Goal: Communication & Community: Answer question/provide support

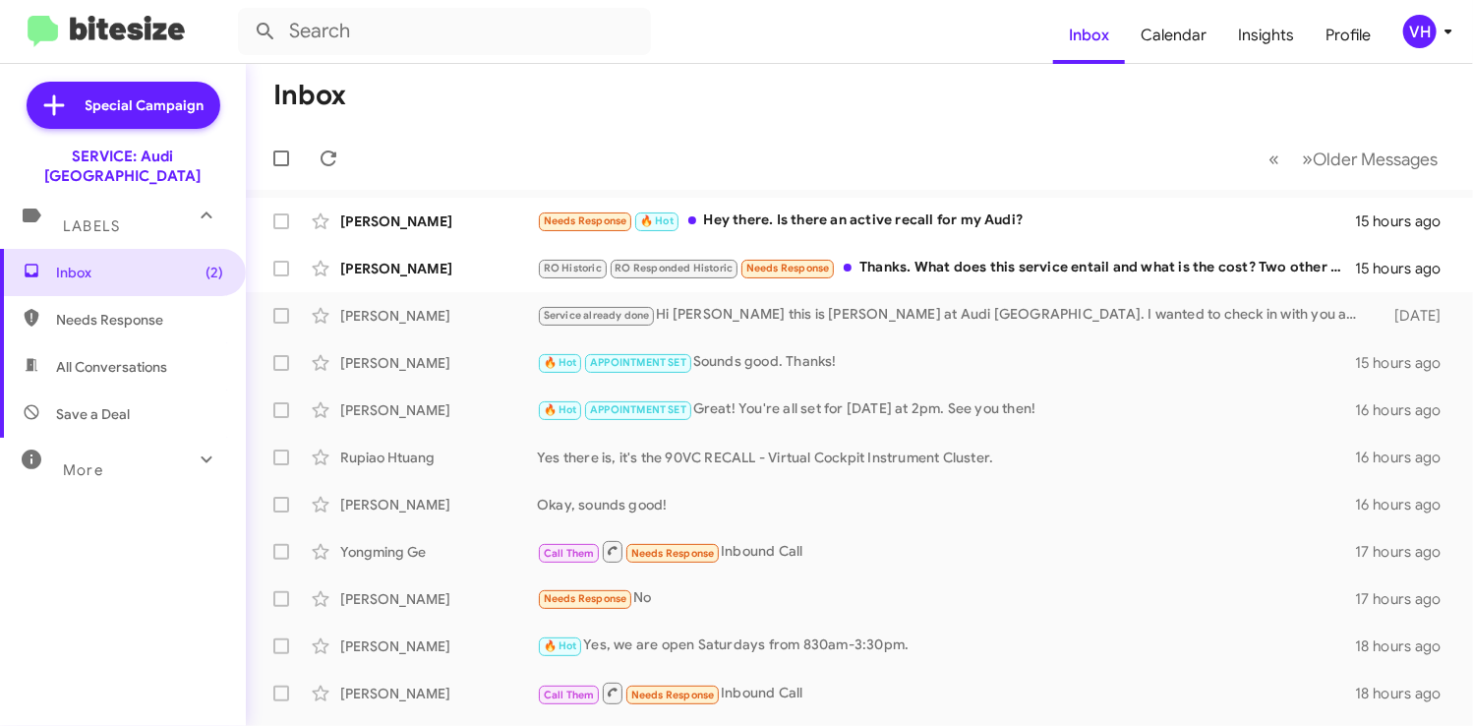
click at [1002, 282] on div "[PERSON_NAME] RO Historic RO Responded Historic Needs Response Thanks. What doe…" at bounding box center [859, 268] width 1195 height 39
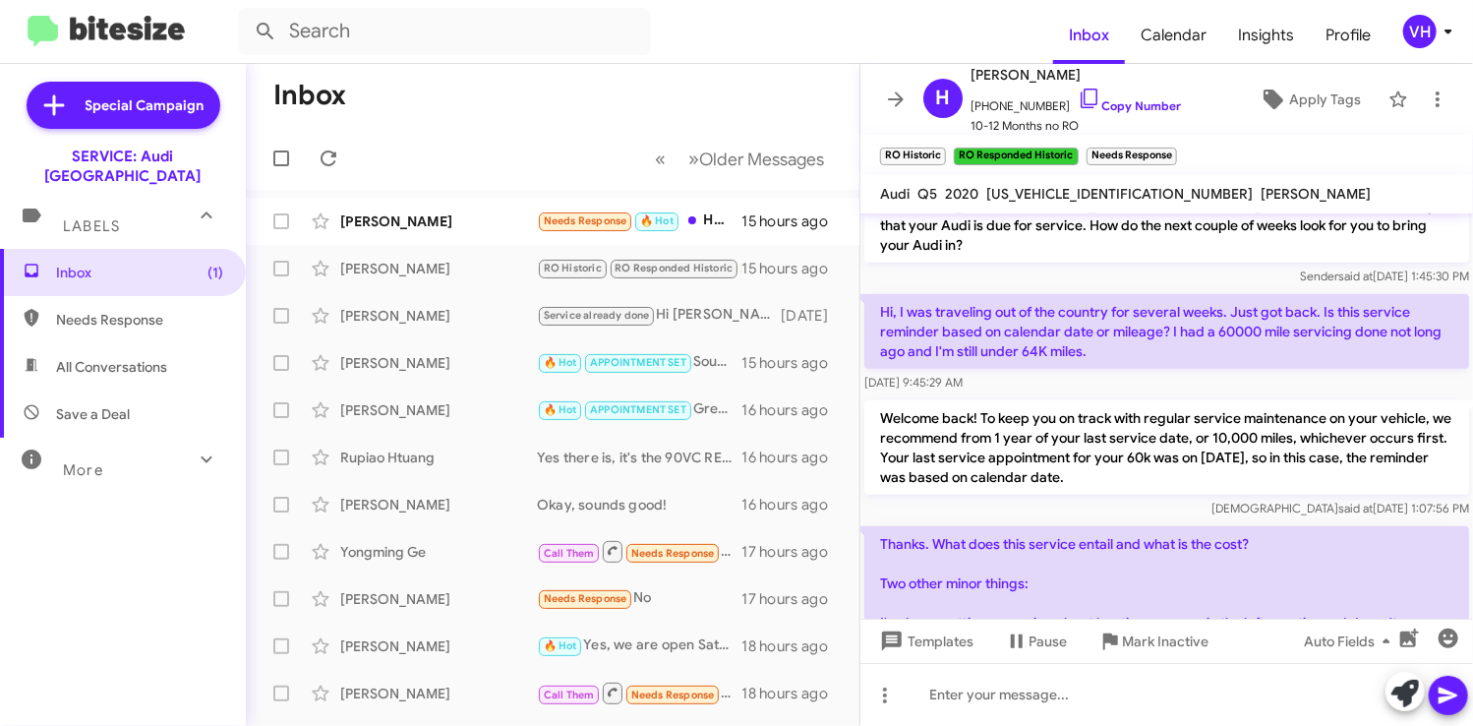
scroll to position [843, 0]
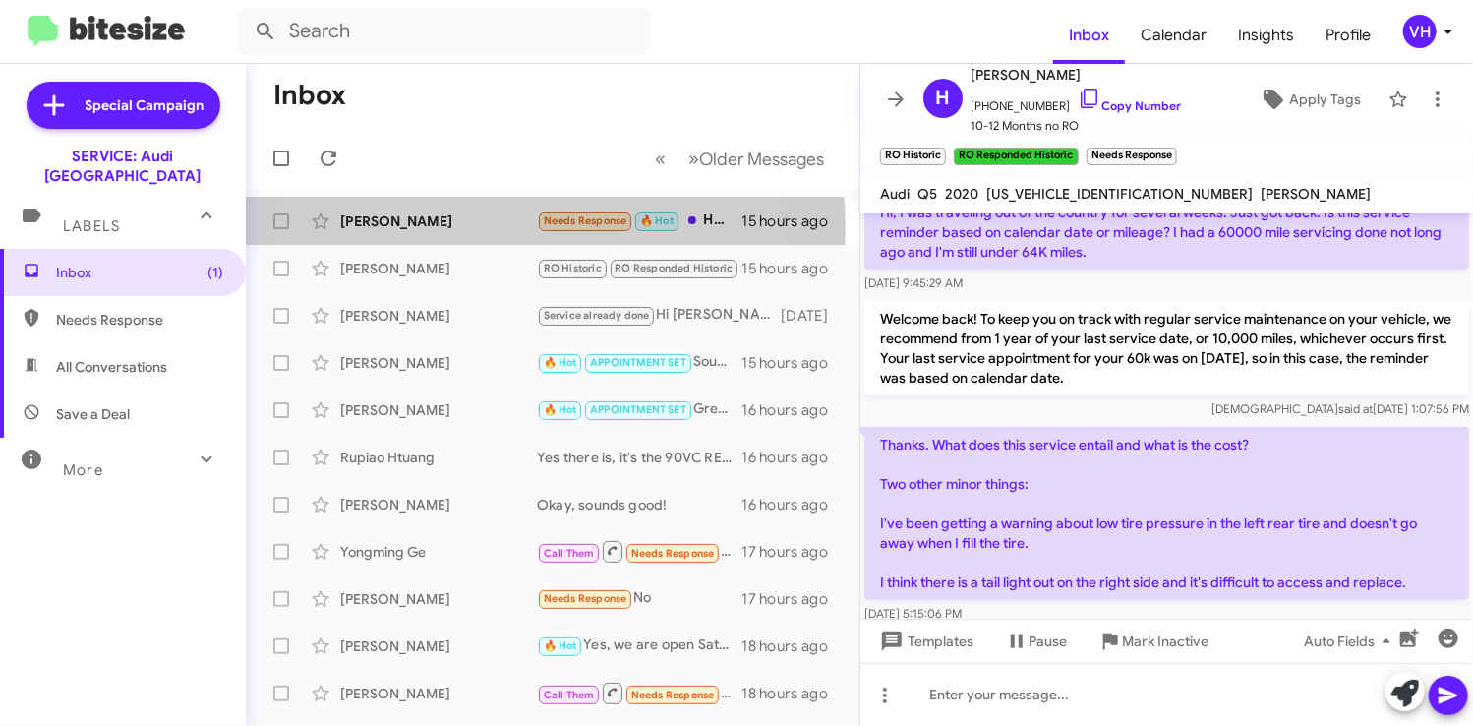
click at [437, 229] on div "[PERSON_NAME]" at bounding box center [438, 221] width 197 height 20
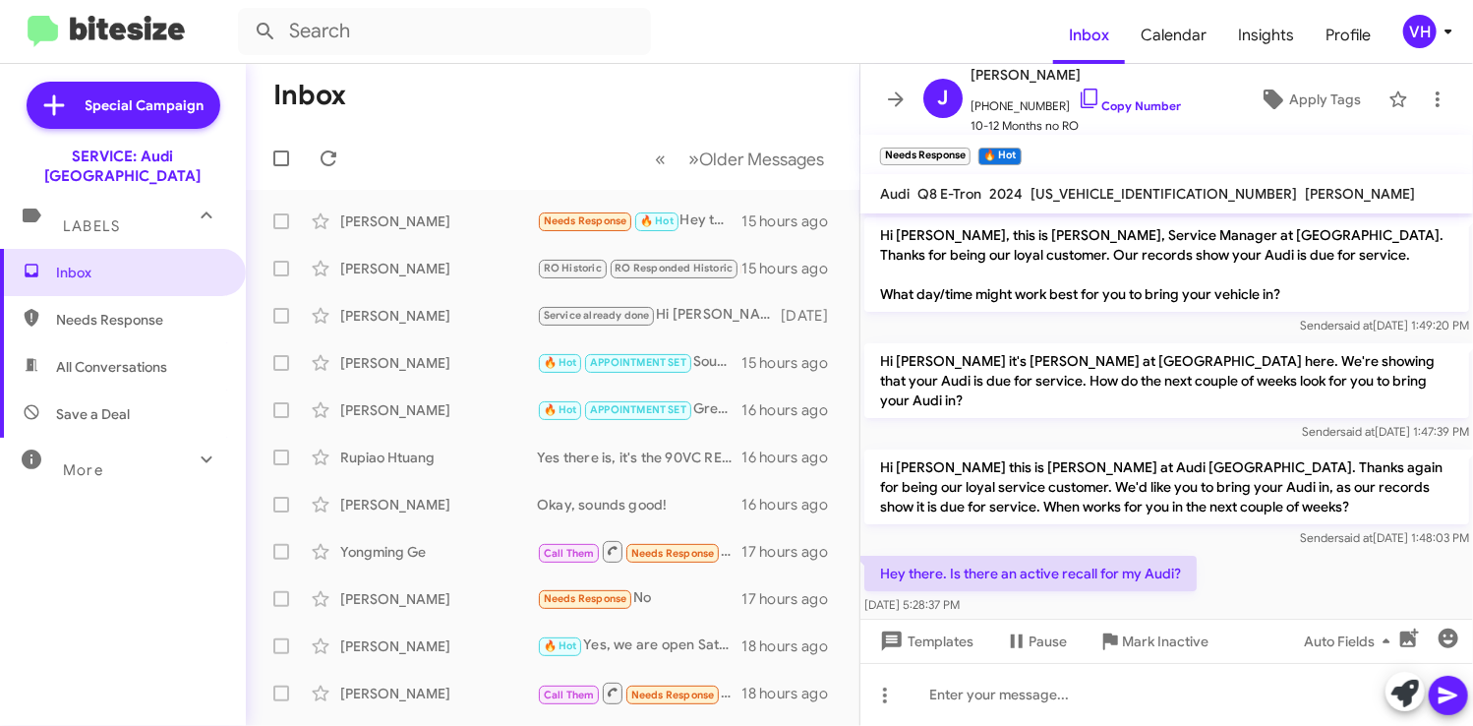
click at [1116, 191] on span "[US_VEHICLE_IDENTIFICATION_NUMBER]" at bounding box center [1163, 194] width 266 height 18
copy span "[US_VEHICLE_IDENTIFICATION_NUMBER]"
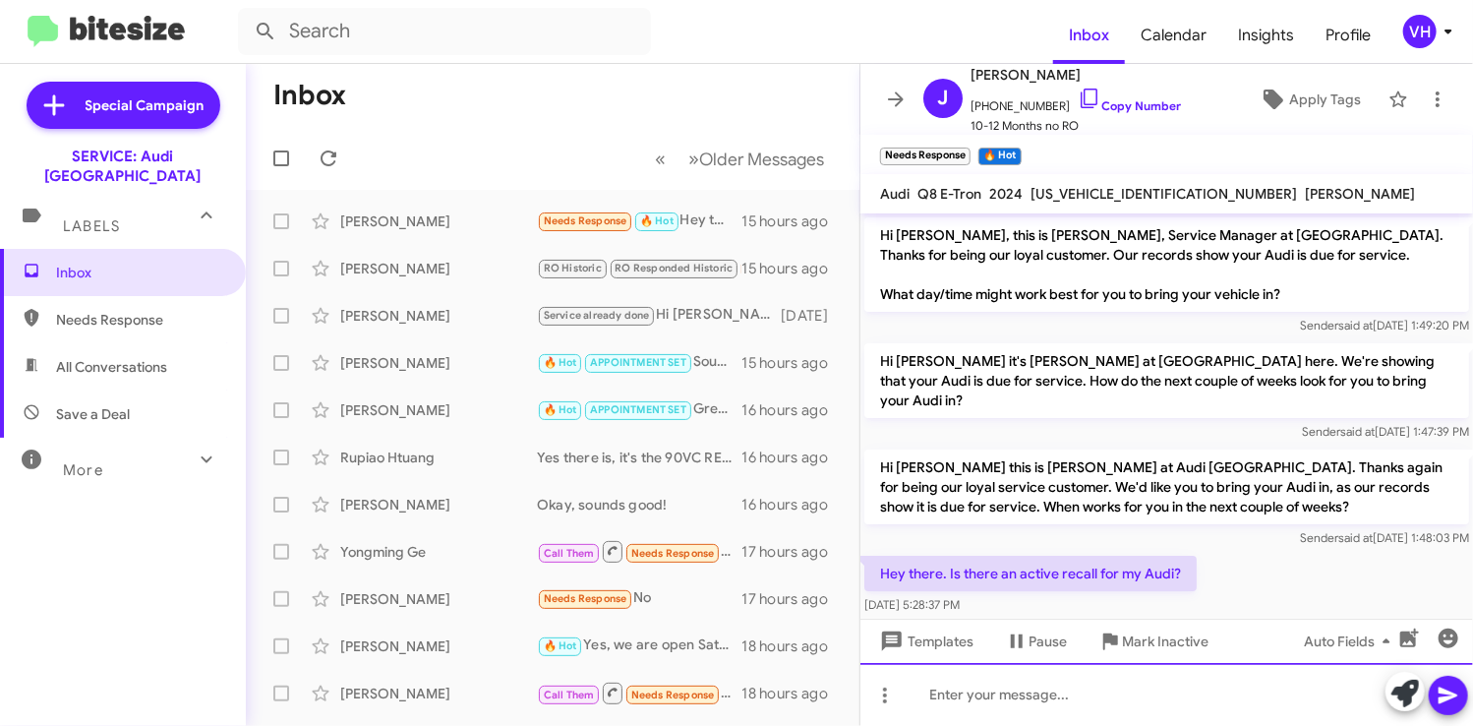
click at [1116, 690] on div at bounding box center [1166, 694] width 612 height 63
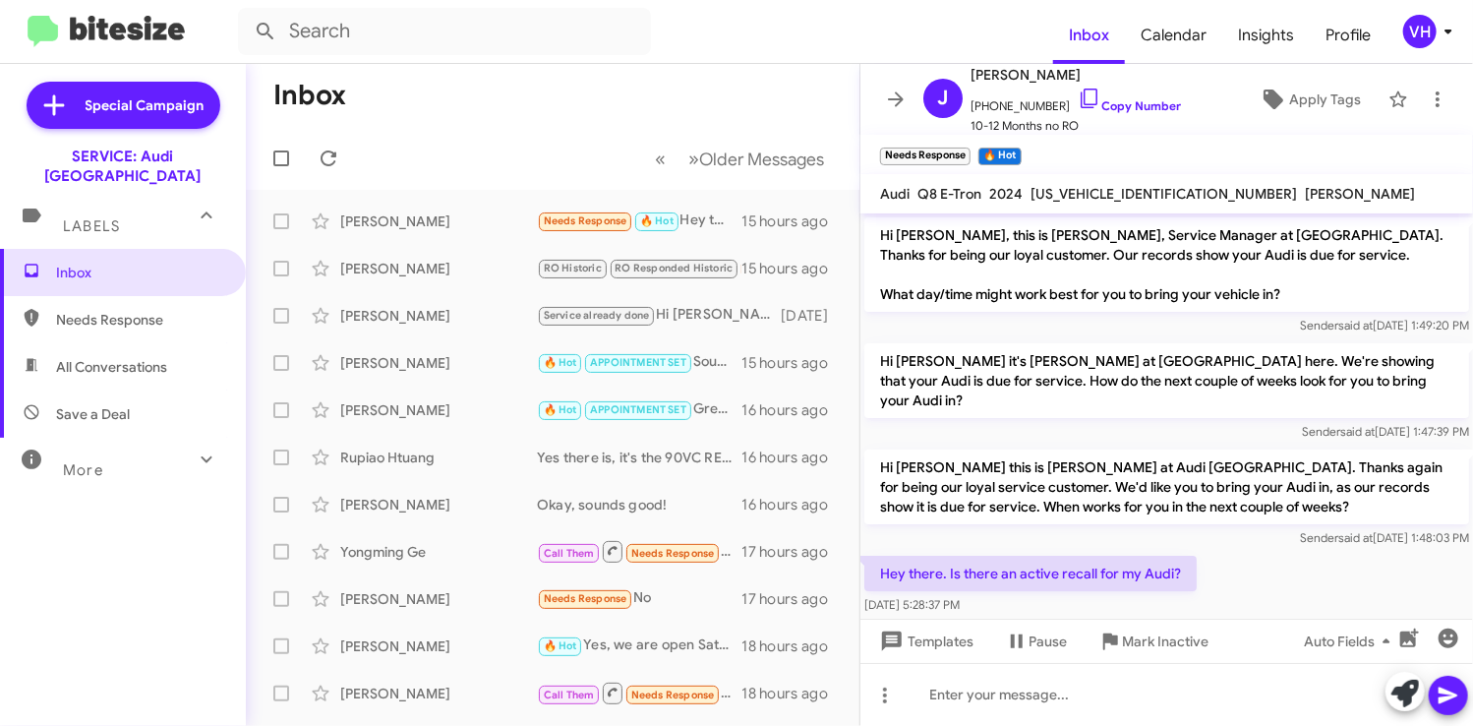
click at [1337, 552] on div "Hey there. Is there an active recall for my Audi? [DATE] 5:28:37 PM" at bounding box center [1166, 585] width 612 height 67
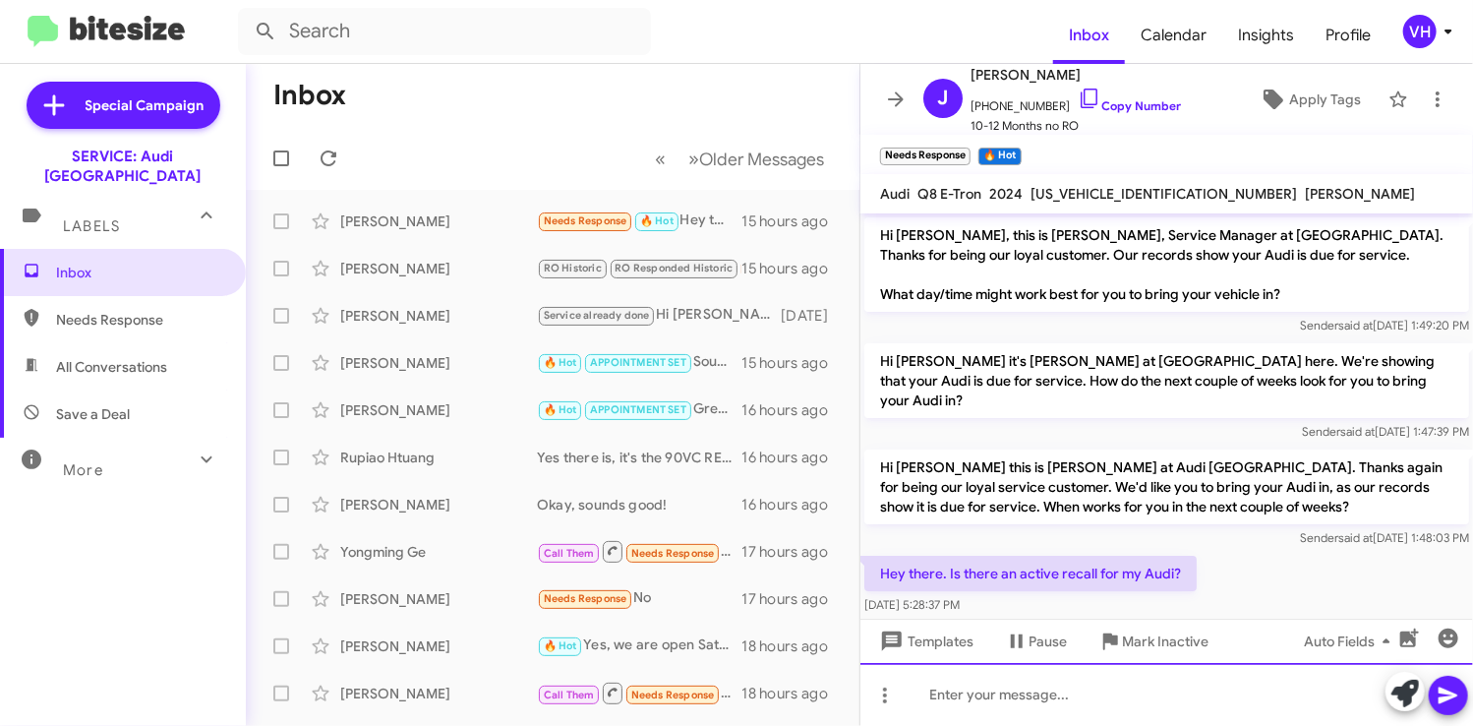
click at [1041, 677] on div at bounding box center [1166, 694] width 612 height 63
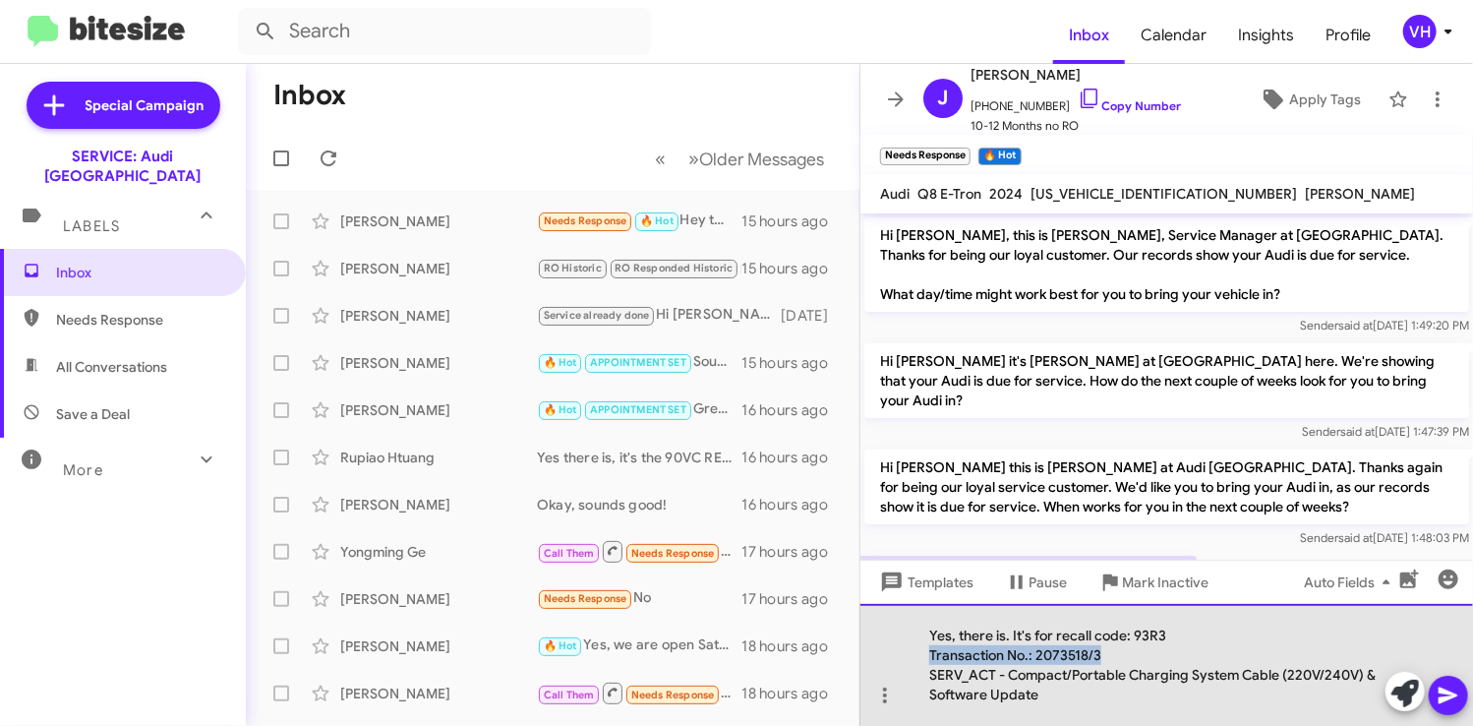
drag, startPoint x: 1109, startPoint y: 654, endPoint x: 917, endPoint y: 651, distance: 191.7
click at [917, 651] on div "Yes, there is. It's for recall code: 93R3 Transaction No.: 2073518/3 SERV_ACT…" at bounding box center [1166, 665] width 612 height 122
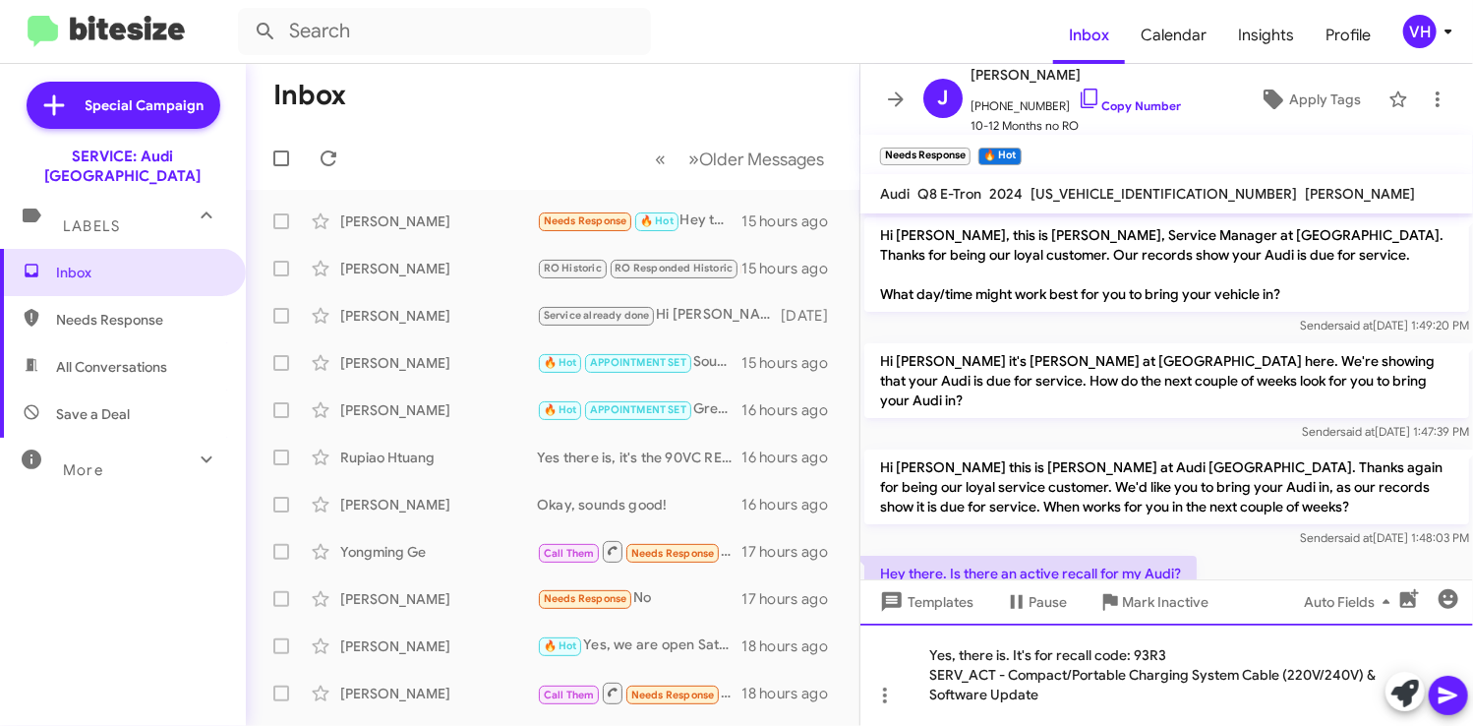
click at [929, 674] on div "SERV_ACT - Compact/Portable Charging System Cable (220V/240V) & Software Update" at bounding box center [1156, 684] width 455 height 39
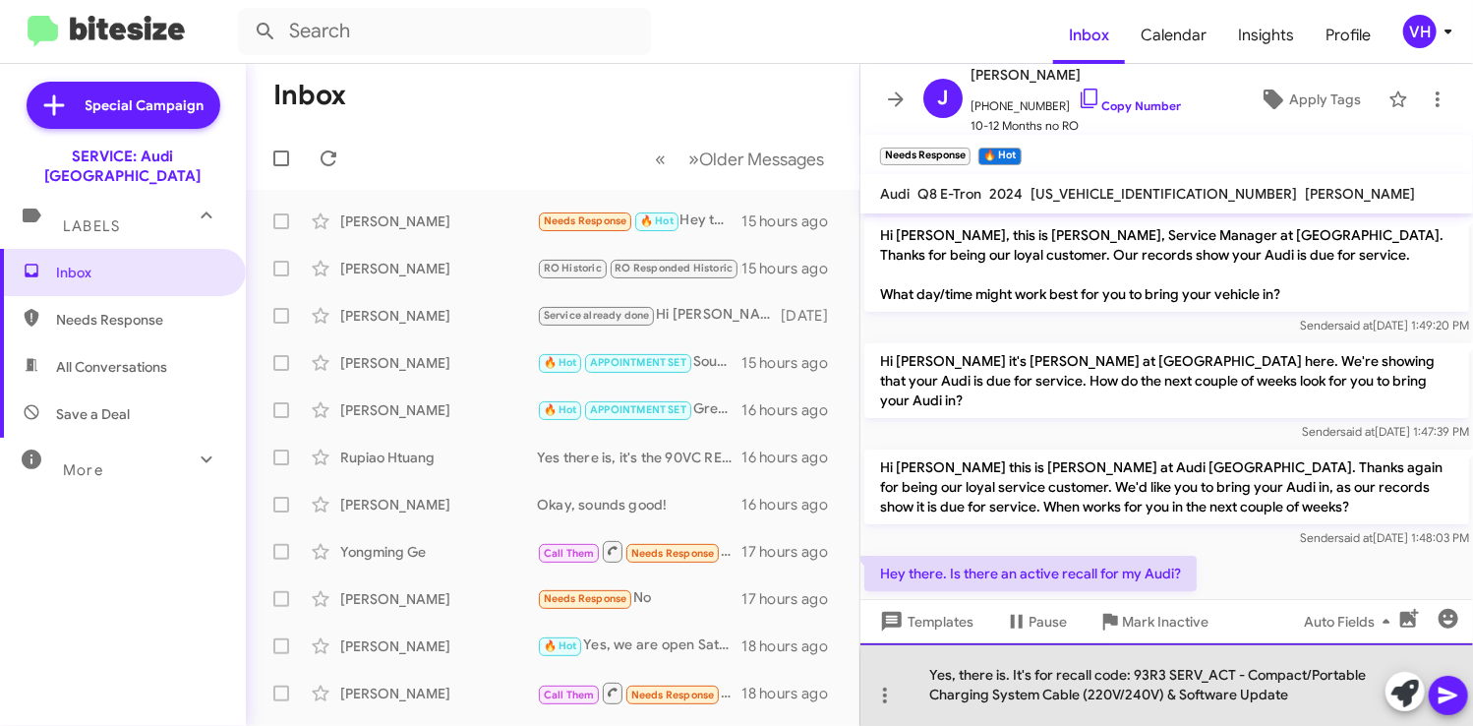
click at [1314, 690] on div "Yes, there is. It's for recall code: 93R3 SERV_ACT - Compact/Portable Charging …" at bounding box center [1166, 684] width 612 height 83
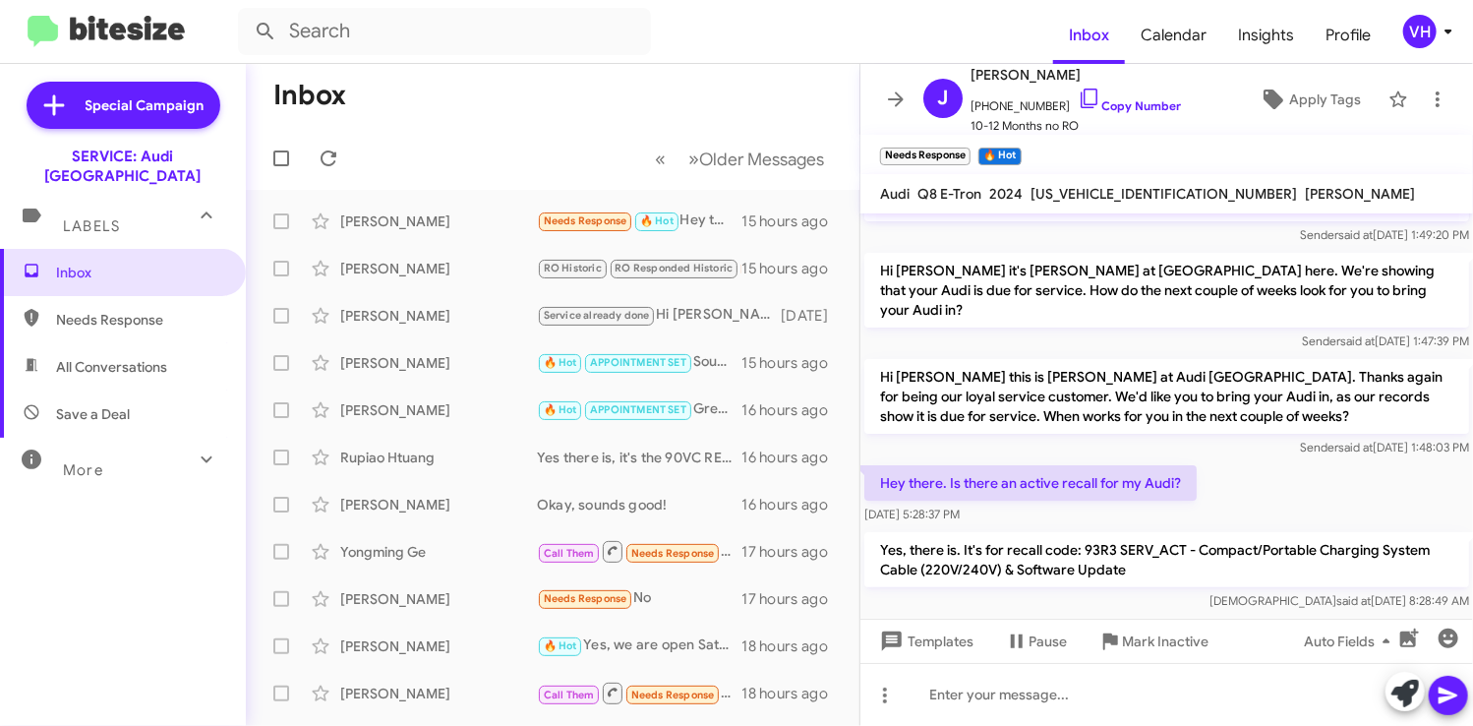
click at [407, 261] on div "[PERSON_NAME]" at bounding box center [438, 269] width 197 height 20
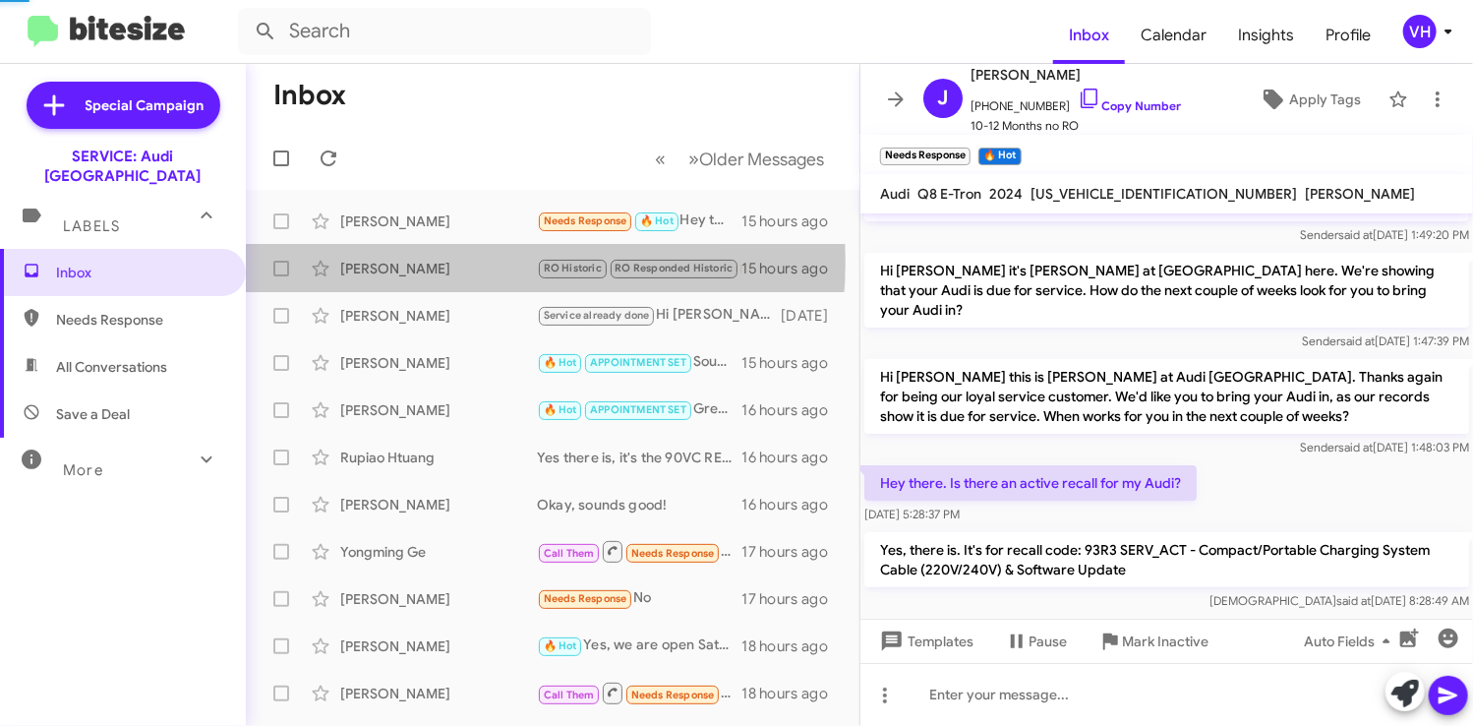
scroll to position [842, 0]
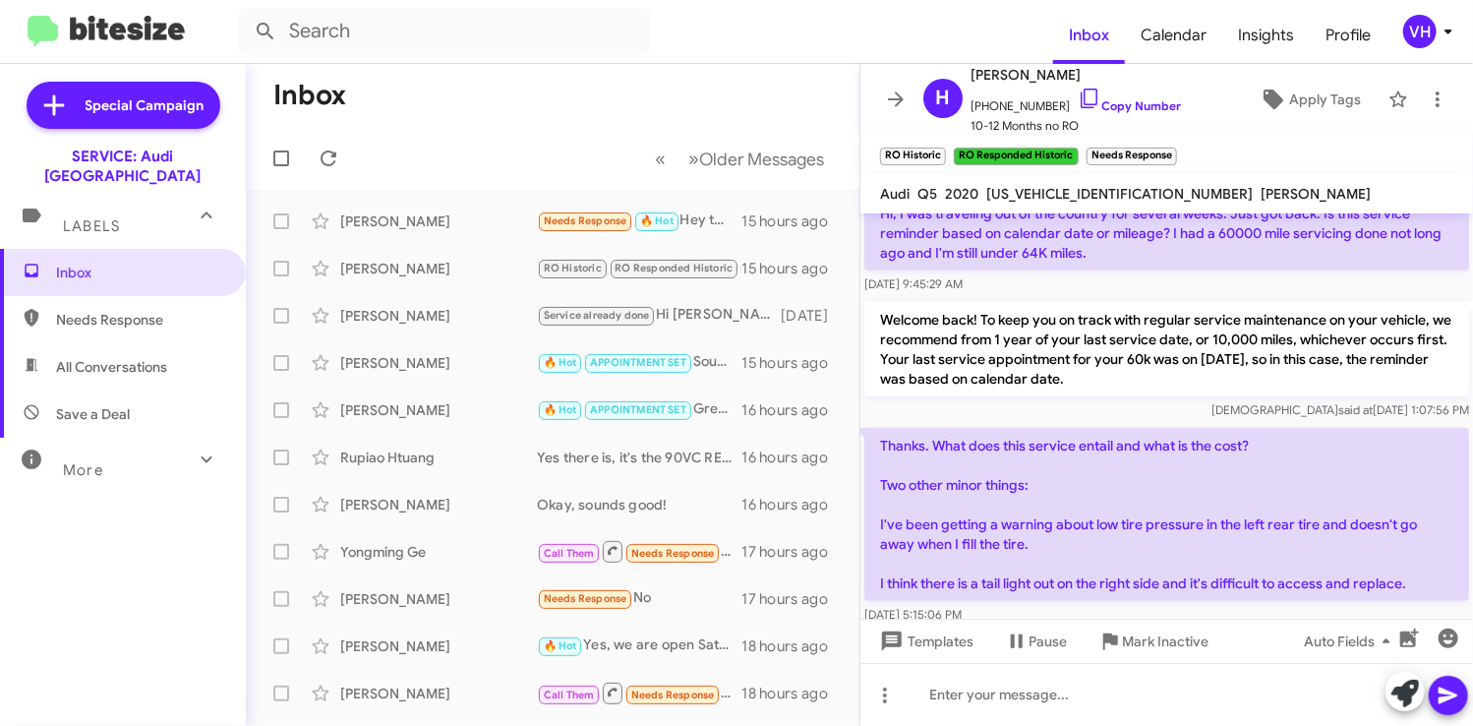
click at [1073, 196] on span "[US_VEHICLE_IDENTIFICATION_NUMBER]" at bounding box center [1119, 194] width 266 height 18
copy span "[US_VEHICLE_IDENTIFICATION_NUMBER]"
click at [936, 302] on p "Welcome back! To keep you on track with regular service maintenance on your veh…" at bounding box center [1166, 349] width 605 height 94
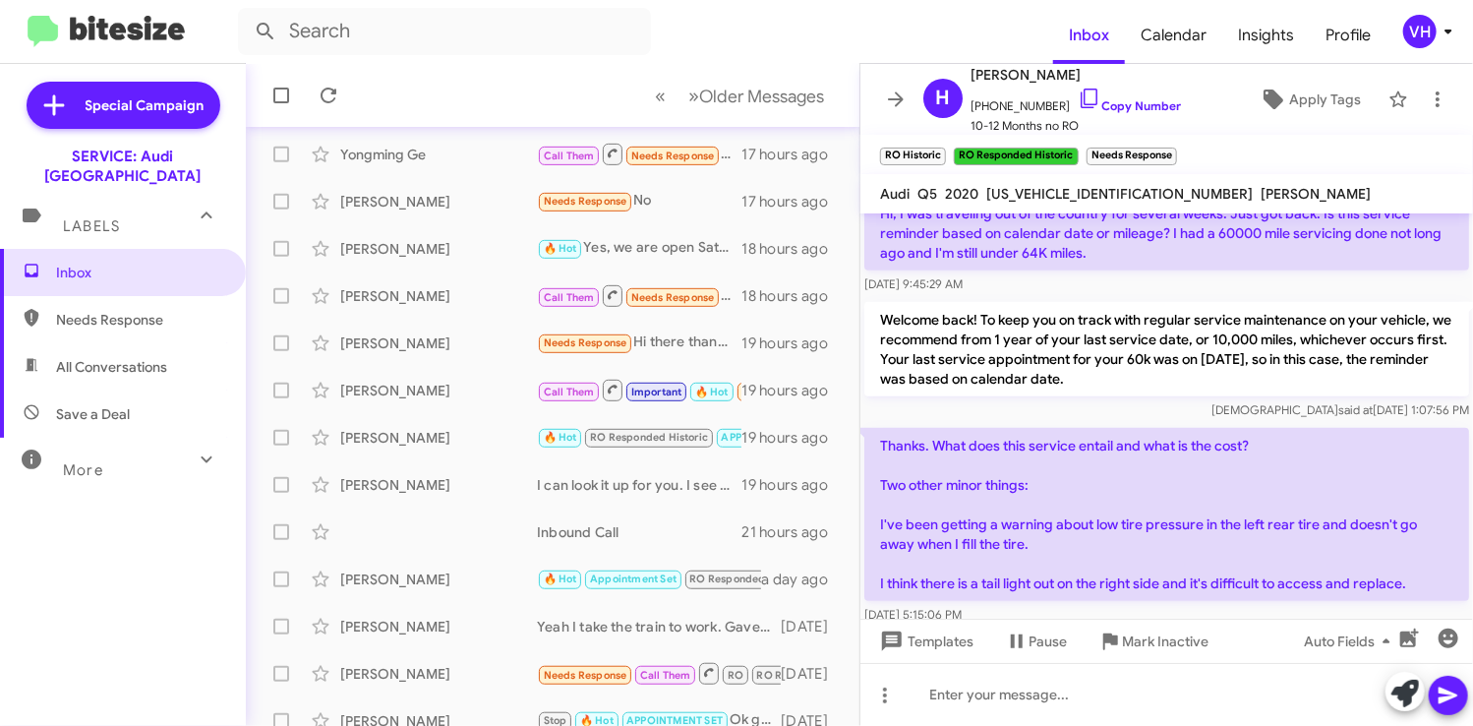
scroll to position [416, 0]
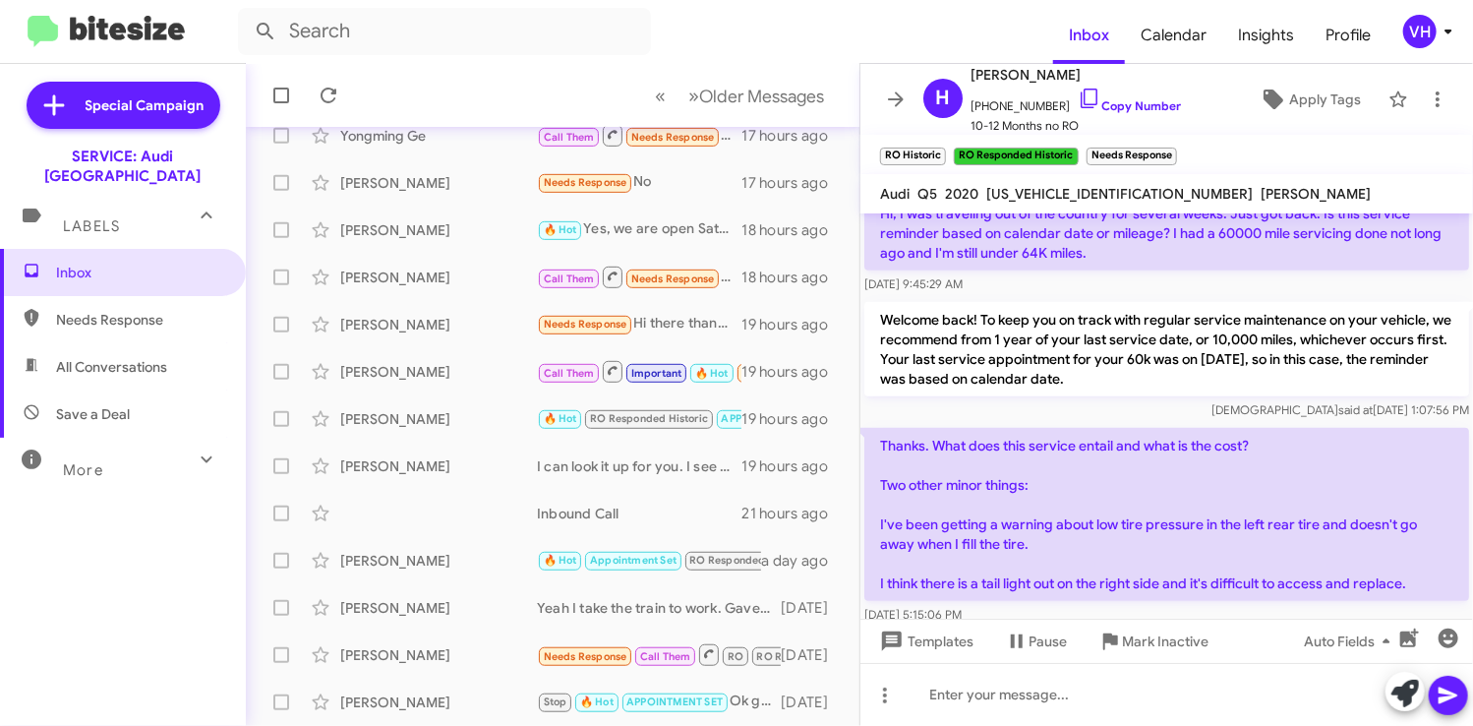
drag, startPoint x: 858, startPoint y: 431, endPoint x: 881, endPoint y: 666, distance: 236.0
click at [897, 685] on div "Inbox « Previous » Next Older Messages [PERSON_NAME] Needs Response 🔥 Hot Hey t…" at bounding box center [859, 395] width 1227 height 662
click at [995, 336] on p "Welcome back! To keep you on track with regular service maintenance on your veh…" at bounding box center [1166, 349] width 605 height 94
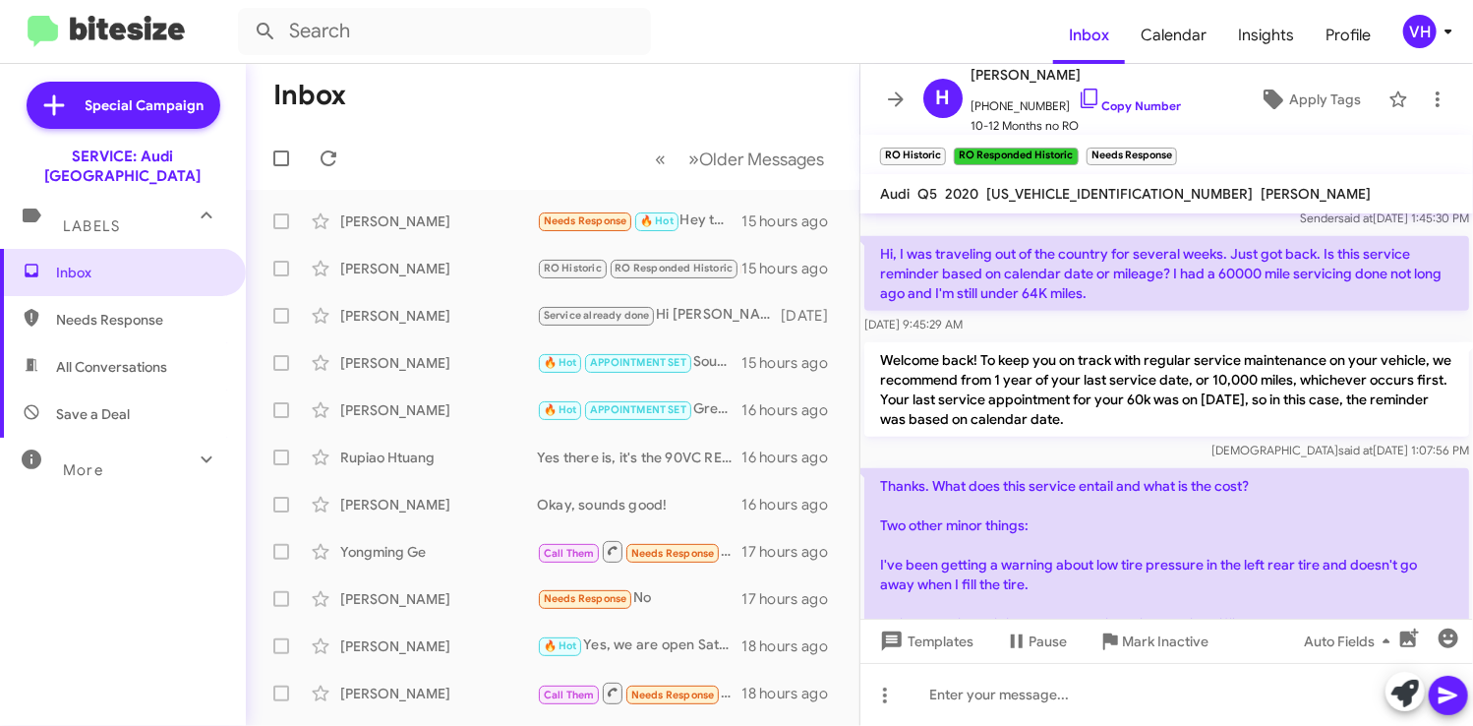
scroll to position [843, 0]
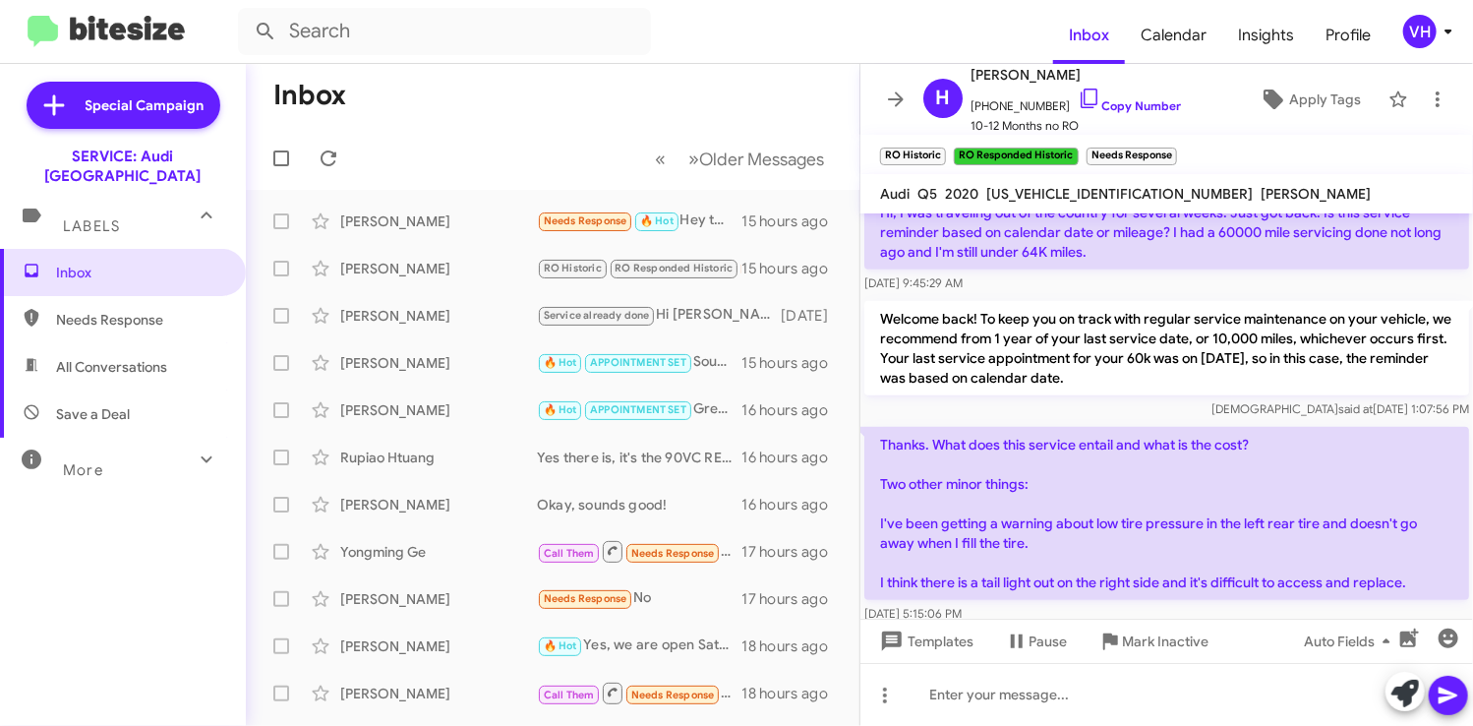
click at [1075, 301] on p "Welcome back! To keep you on track with regular service maintenance on your veh…" at bounding box center [1166, 348] width 605 height 94
click at [1086, 194] on span "[US_VEHICLE_IDENTIFICATION_NUMBER]" at bounding box center [1119, 194] width 266 height 18
copy span "[US_VEHICLE_IDENTIFICATION_NUMBER]"
click at [955, 441] on p "Thanks. What does this service entail and what is the cost? Two other minor thi…" at bounding box center [1166, 513] width 605 height 173
